Goal: Task Accomplishment & Management: Manage account settings

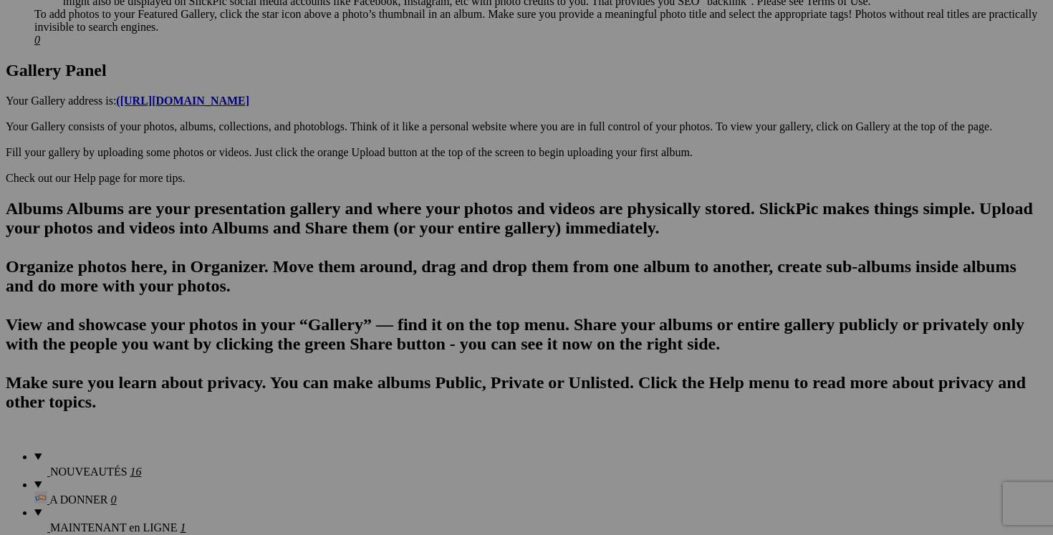
scroll to position [721, 0]
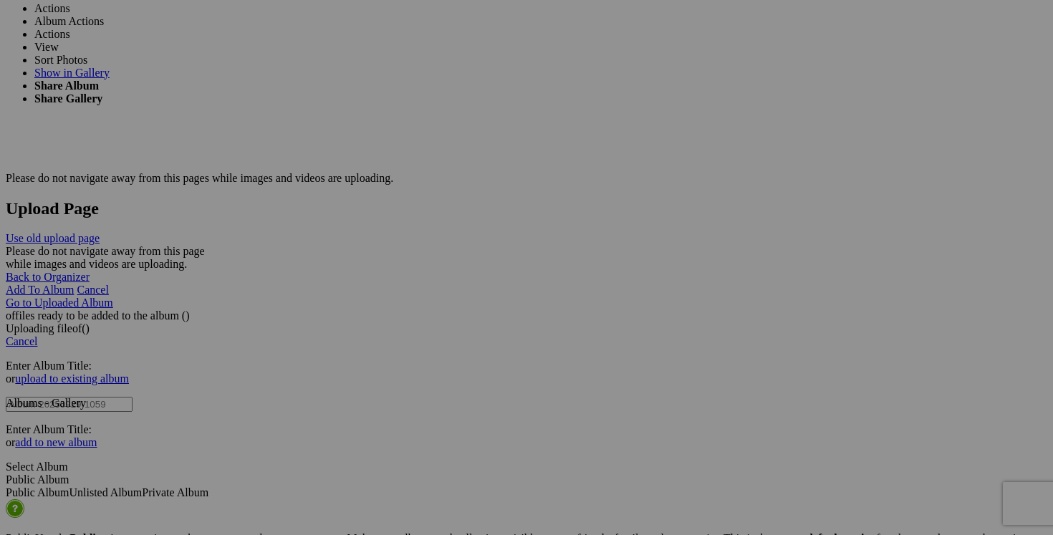
scroll to position [2731, 0]
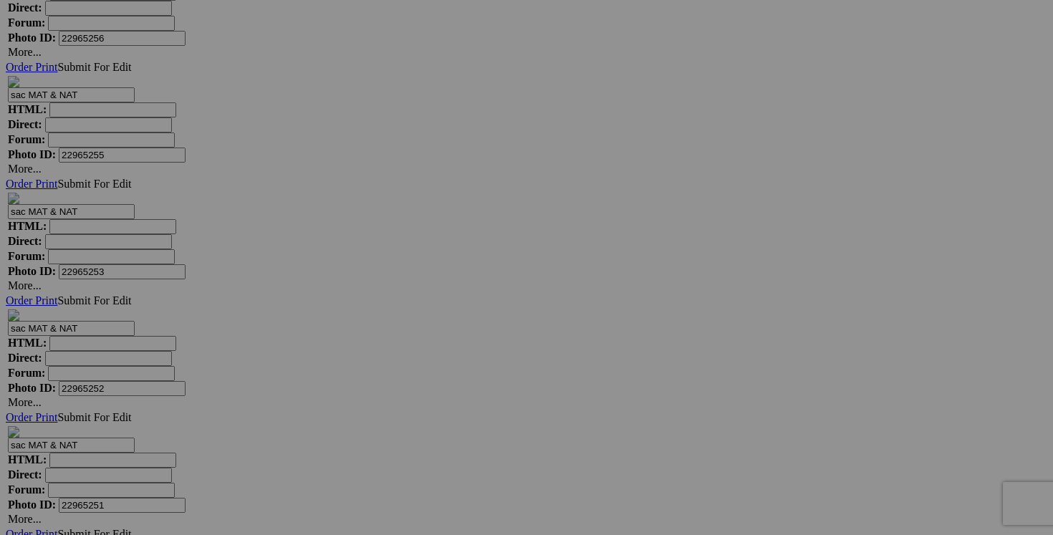
scroll to position [4778, 0]
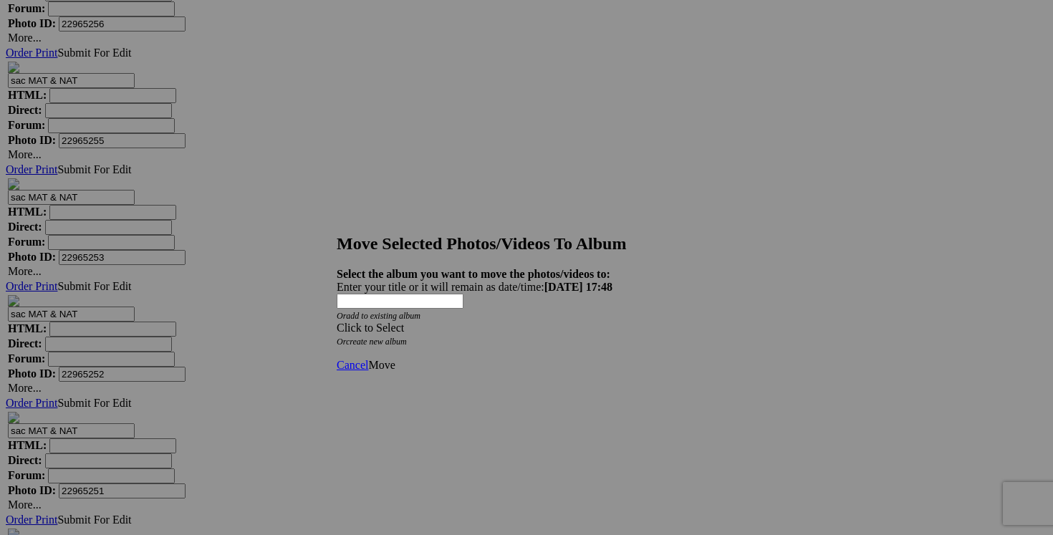
click at [588, 322] on div "Click to Select" at bounding box center [527, 328] width 380 height 13
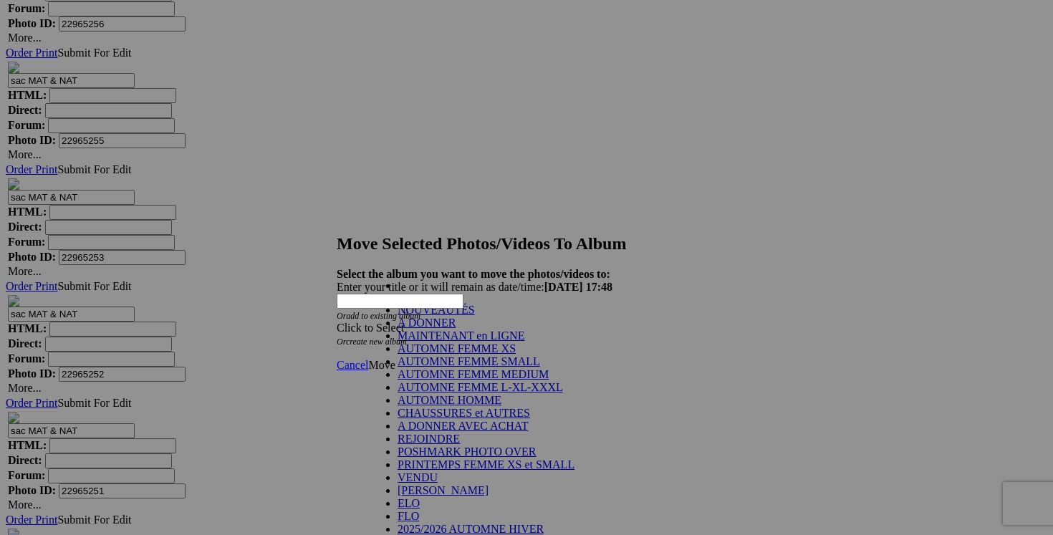
scroll to position [179, 0]
click at [433, 471] on link "VENDU" at bounding box center [418, 477] width 40 height 12
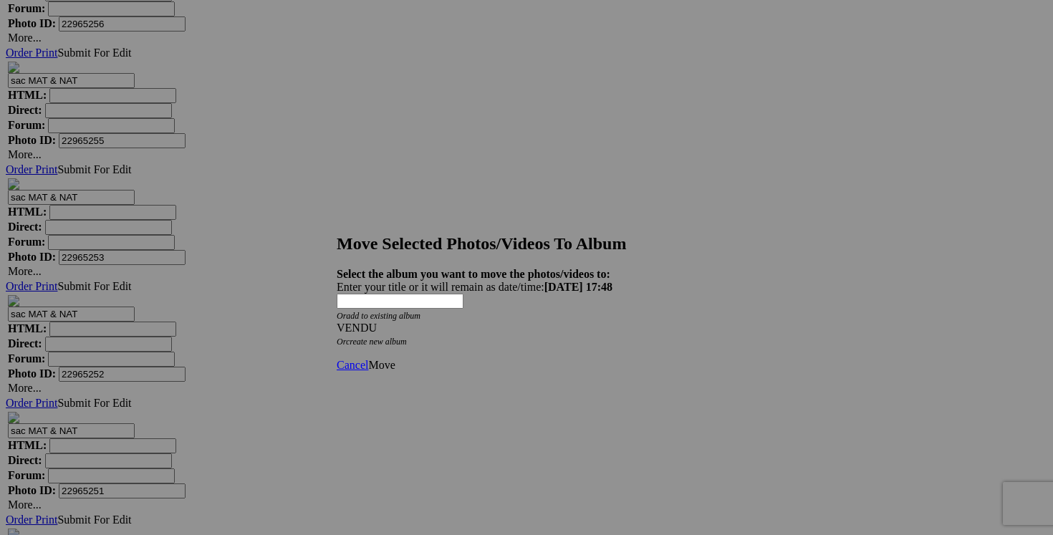
click at [395, 359] on span "Move" at bounding box center [381, 365] width 27 height 12
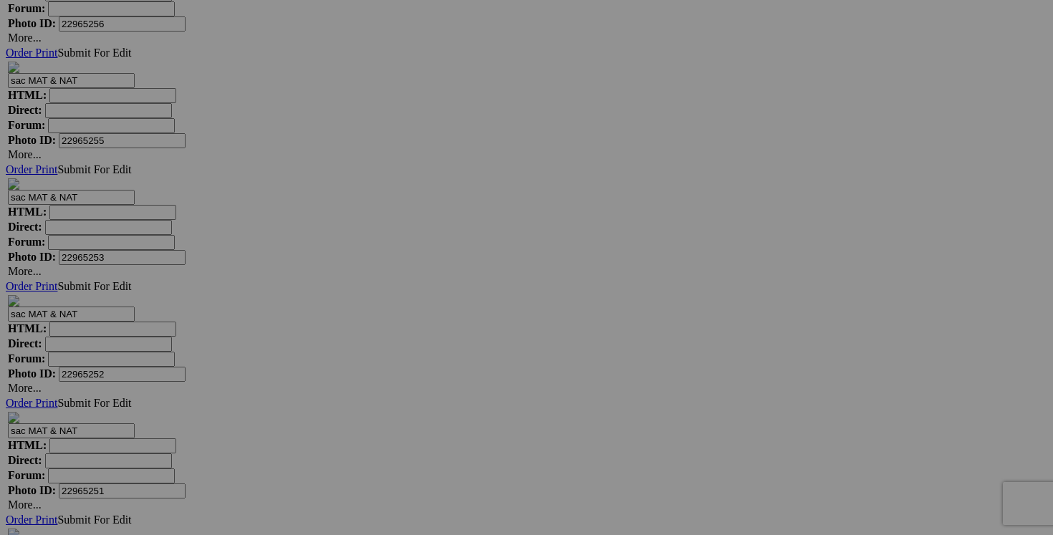
scroll to position [4414, 0]
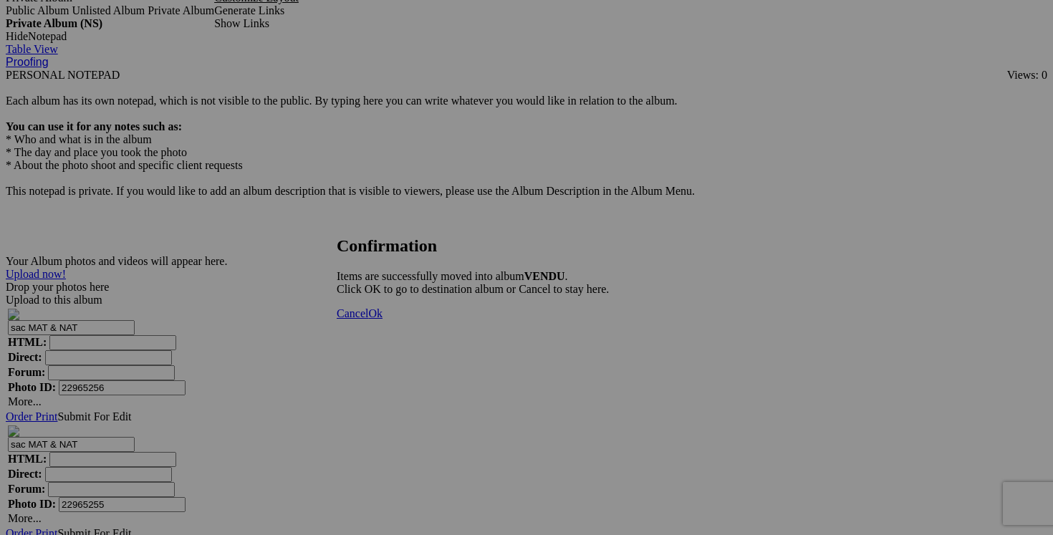
click at [368, 320] on link "Cancel" at bounding box center [353, 313] width 32 height 12
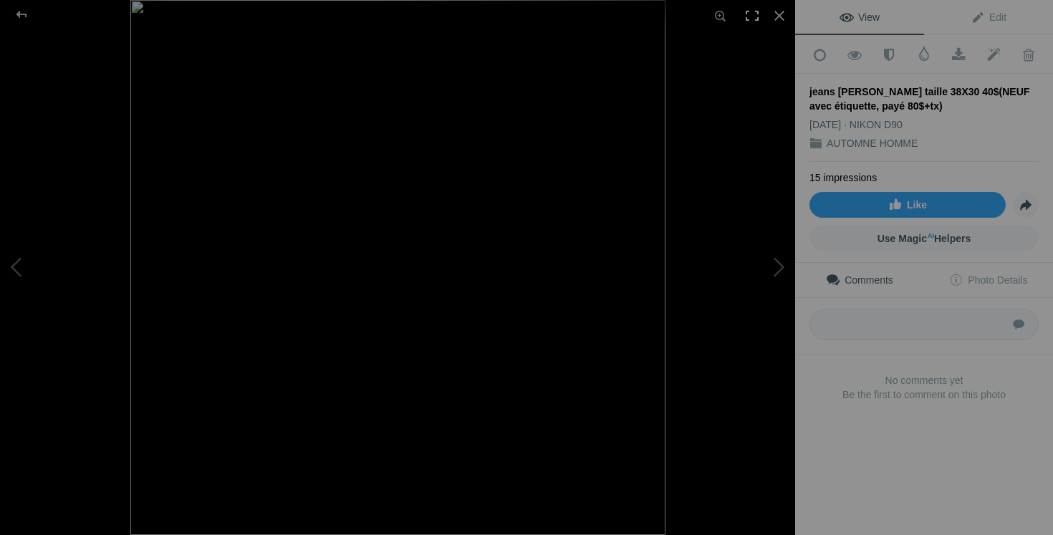
scroll to position [4198, 0]
click at [779, 14] on div at bounding box center [780, 16] width 32 height 32
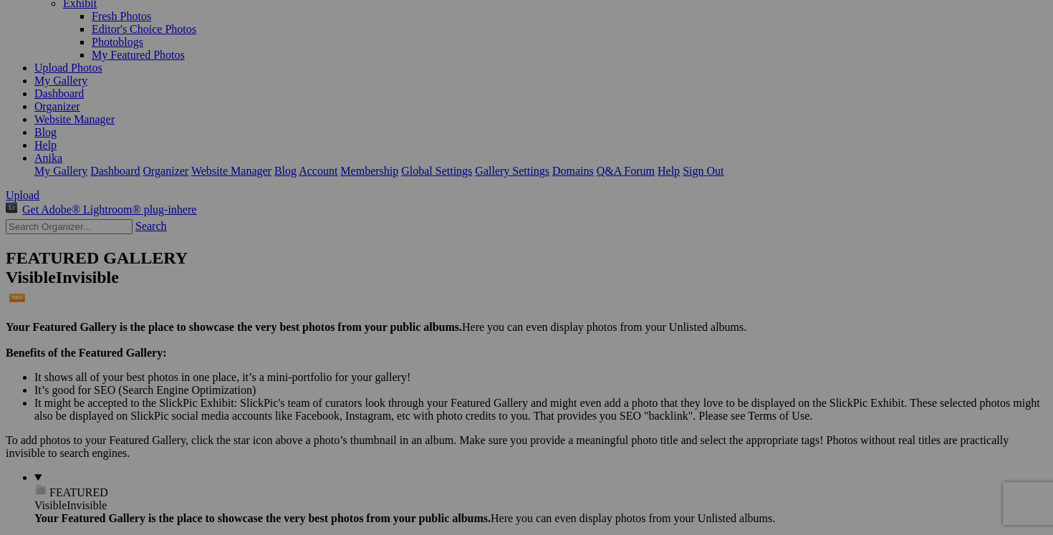
scroll to position [0, 0]
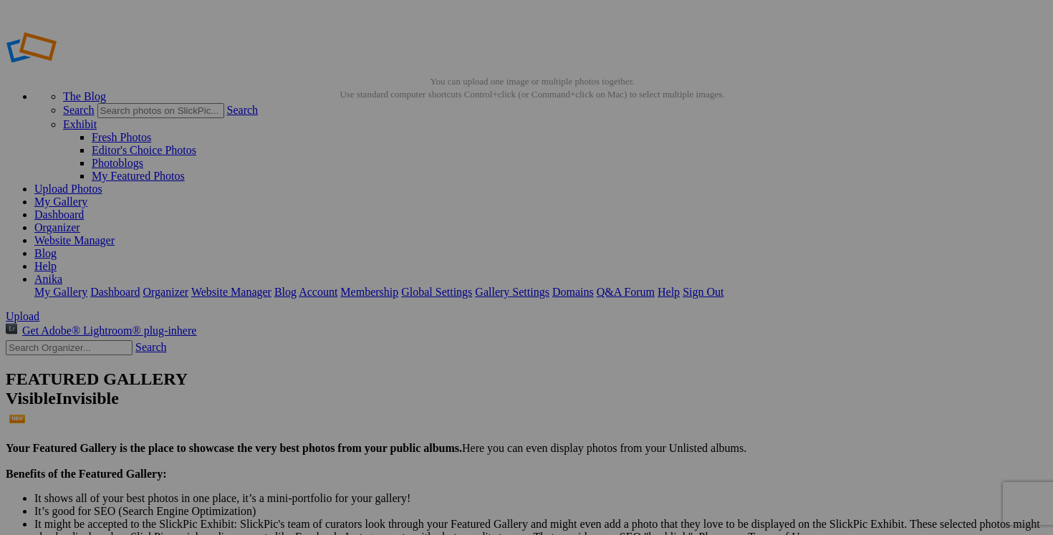
click at [84, 208] on link "Dashboard" at bounding box center [58, 214] width 49 height 12
